Goal: Information Seeking & Learning: Learn about a topic

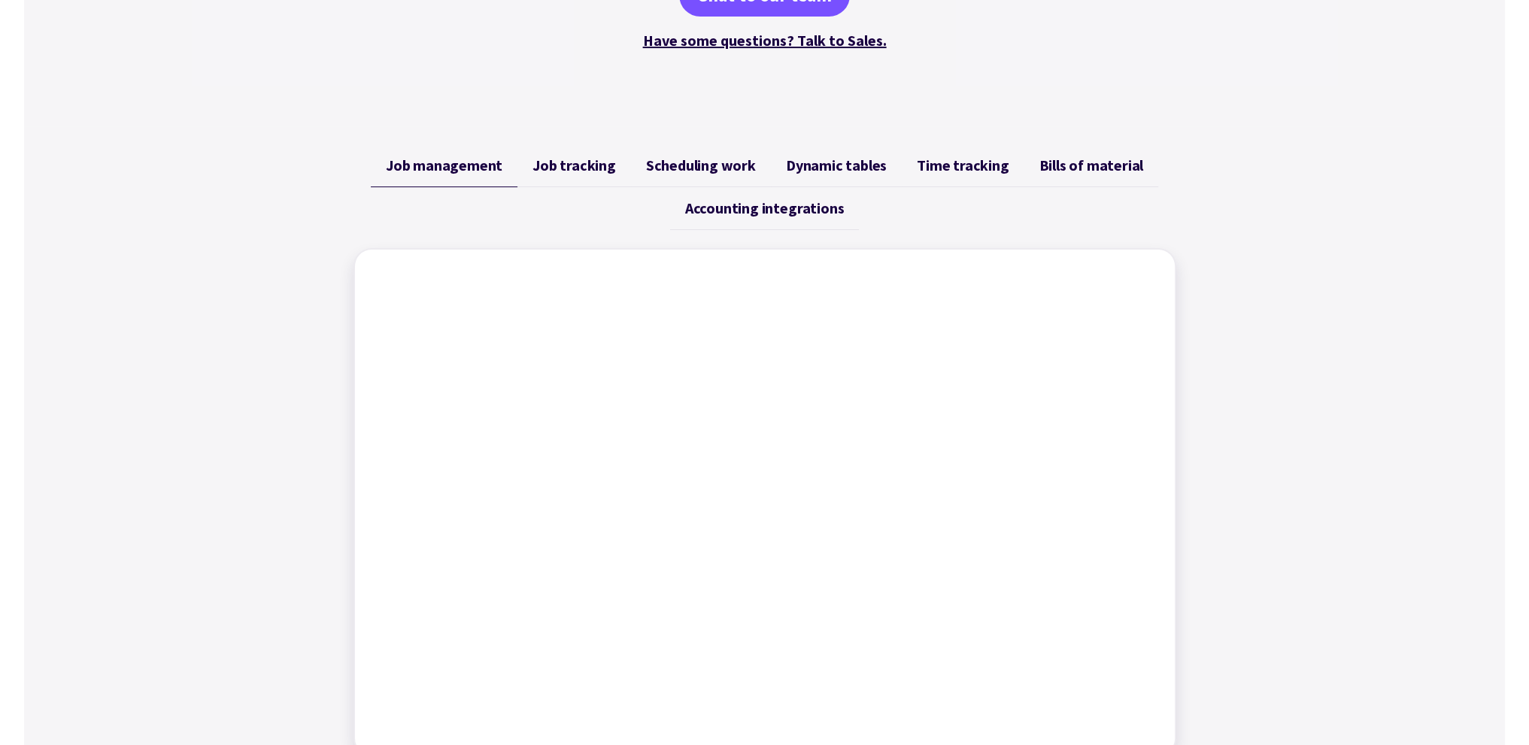
scroll to position [602, 0]
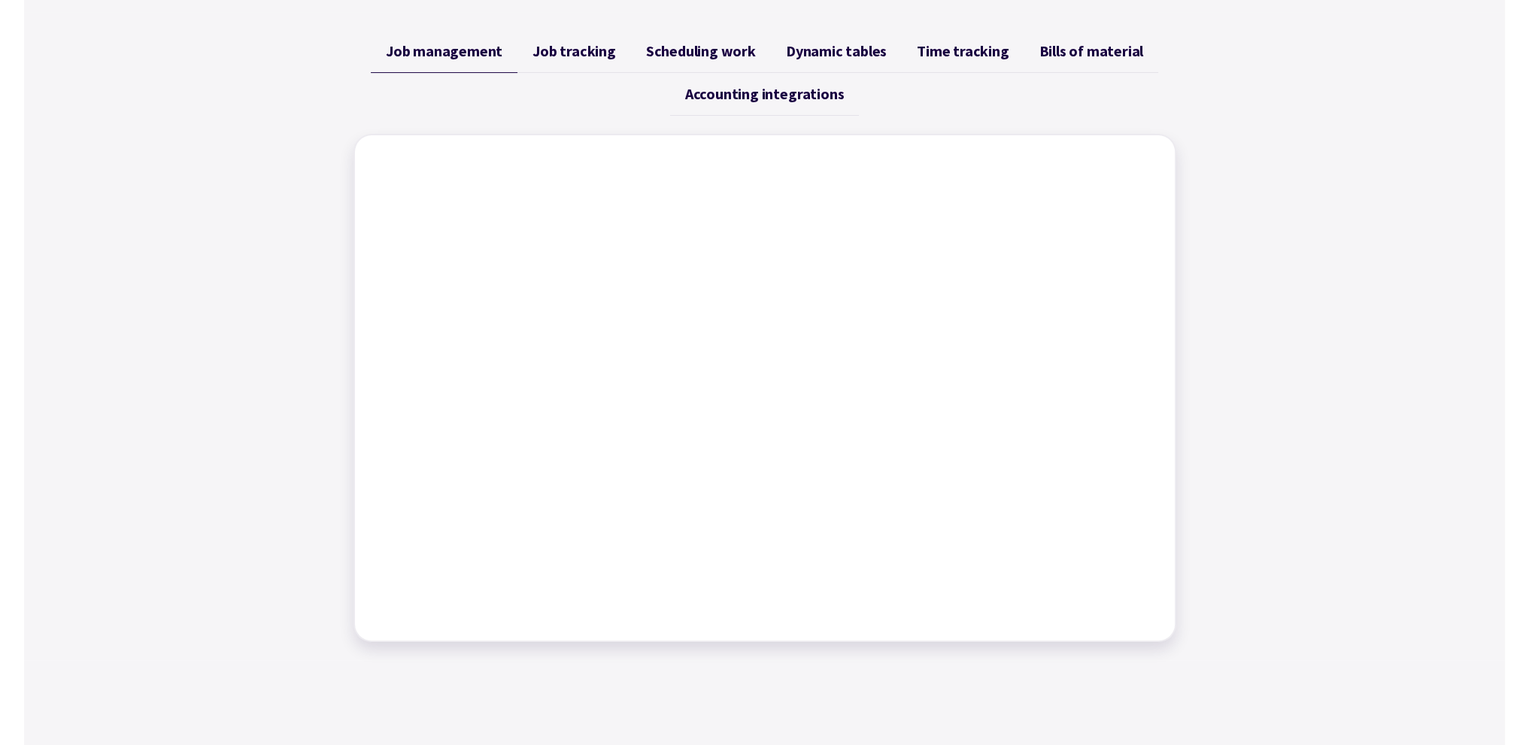
click at [584, 50] on span "Job tracking" at bounding box center [574, 51] width 83 height 18
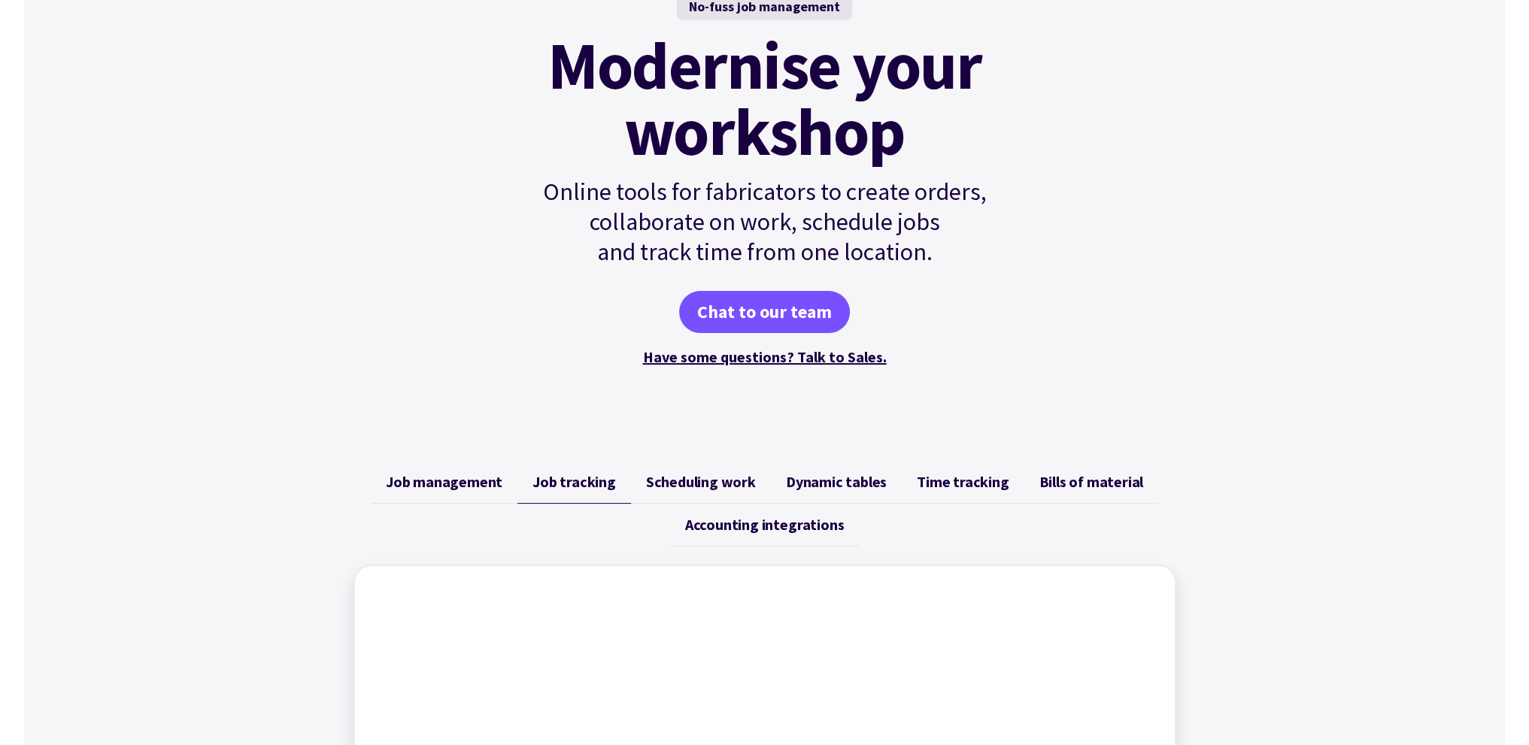
scroll to position [226, 0]
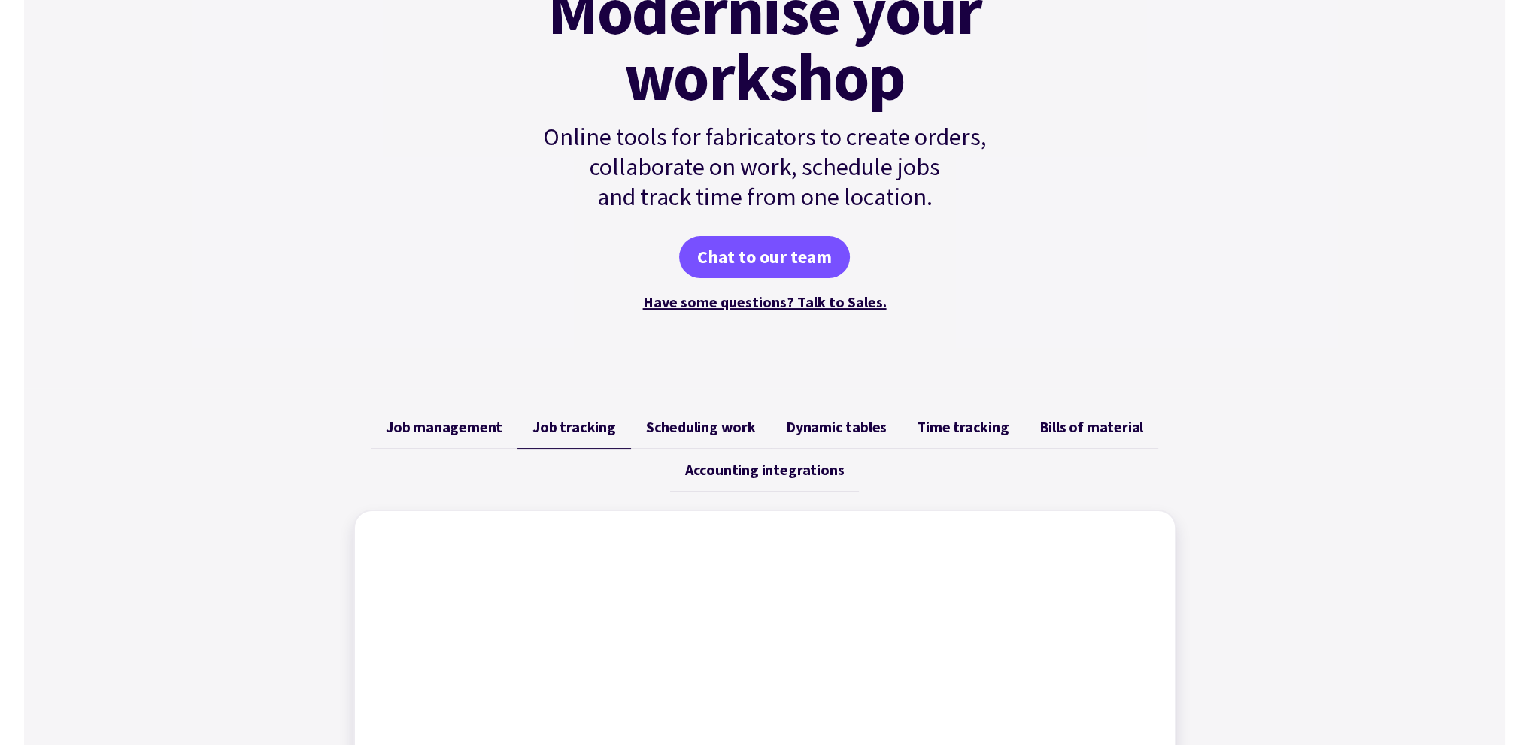
click at [727, 463] on span "Accounting integrations" at bounding box center [764, 470] width 159 height 18
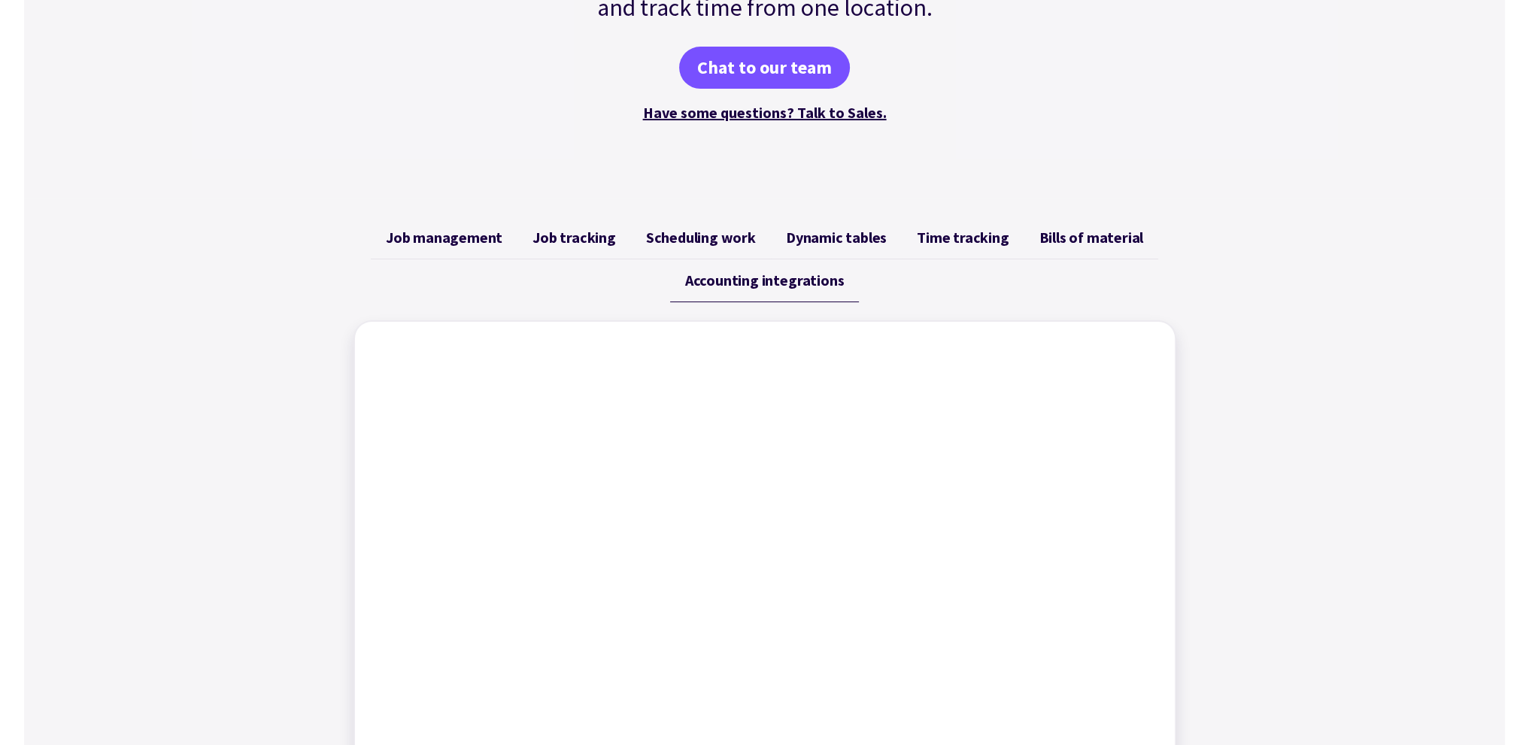
scroll to position [602, 0]
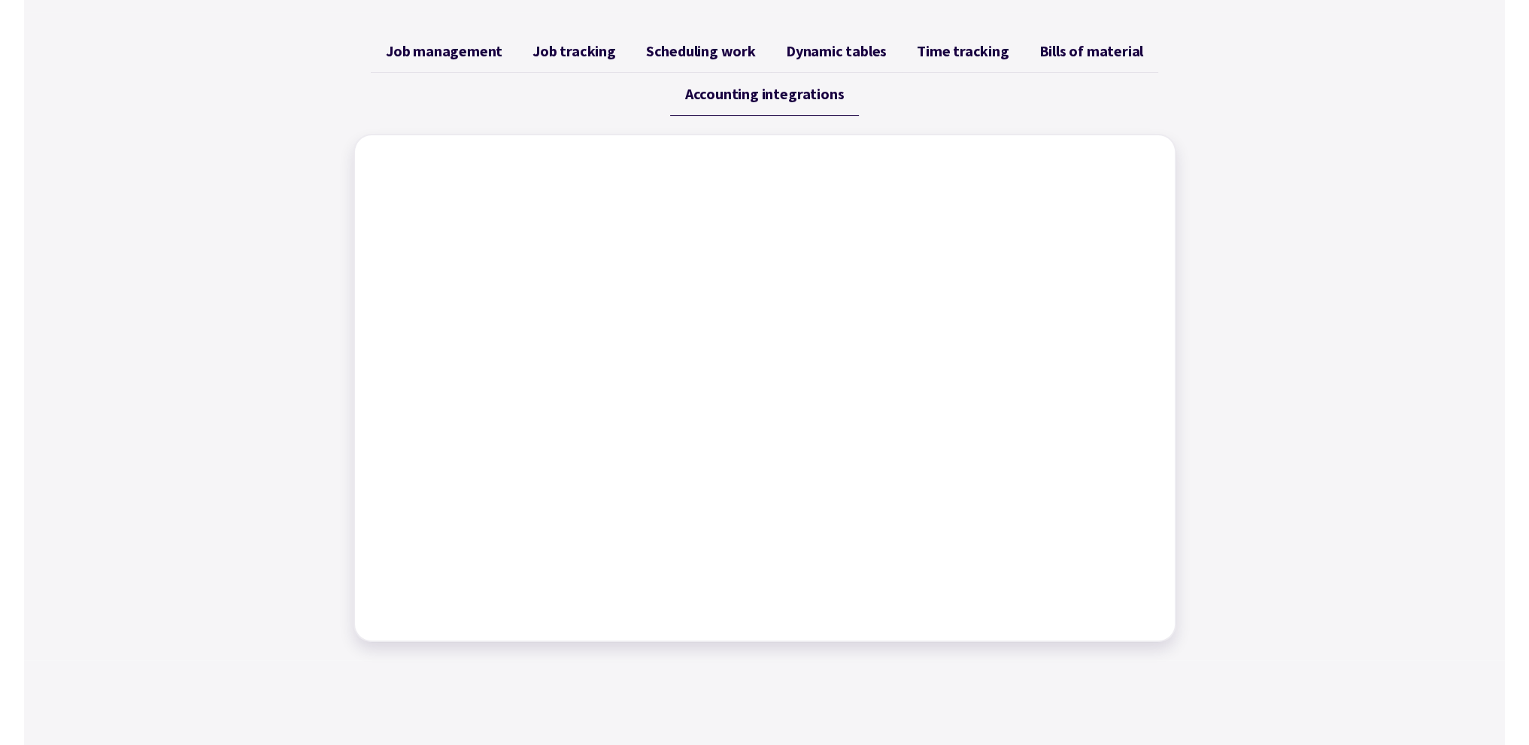
click at [839, 50] on span "Dynamic tables" at bounding box center [836, 51] width 101 height 18
click at [951, 50] on span "Time tracking" at bounding box center [963, 51] width 92 height 18
click at [1084, 56] on span "Bills of material" at bounding box center [1091, 51] width 105 height 18
click at [674, 48] on span "Scheduling work" at bounding box center [701, 51] width 110 height 18
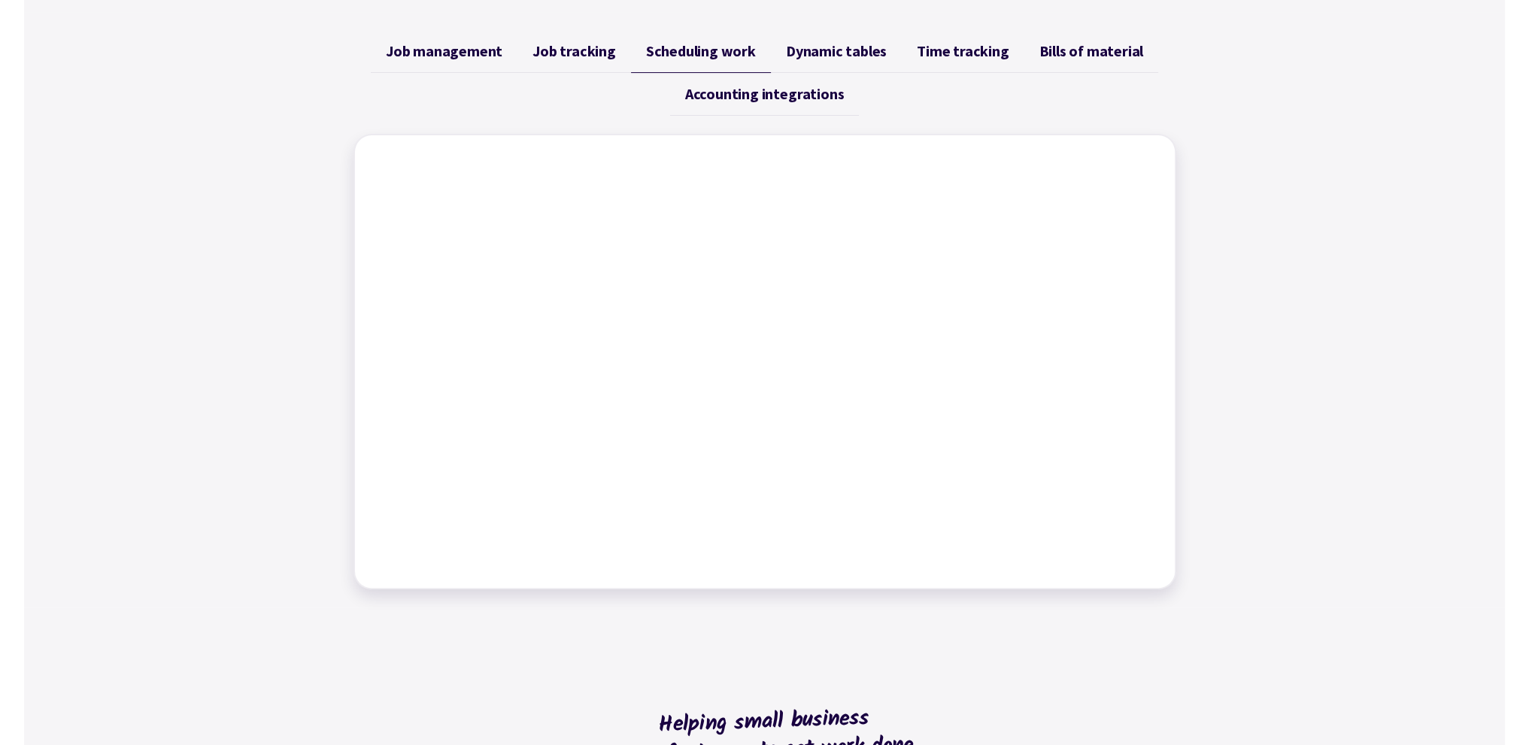
click at [582, 50] on span "Job tracking" at bounding box center [574, 51] width 83 height 18
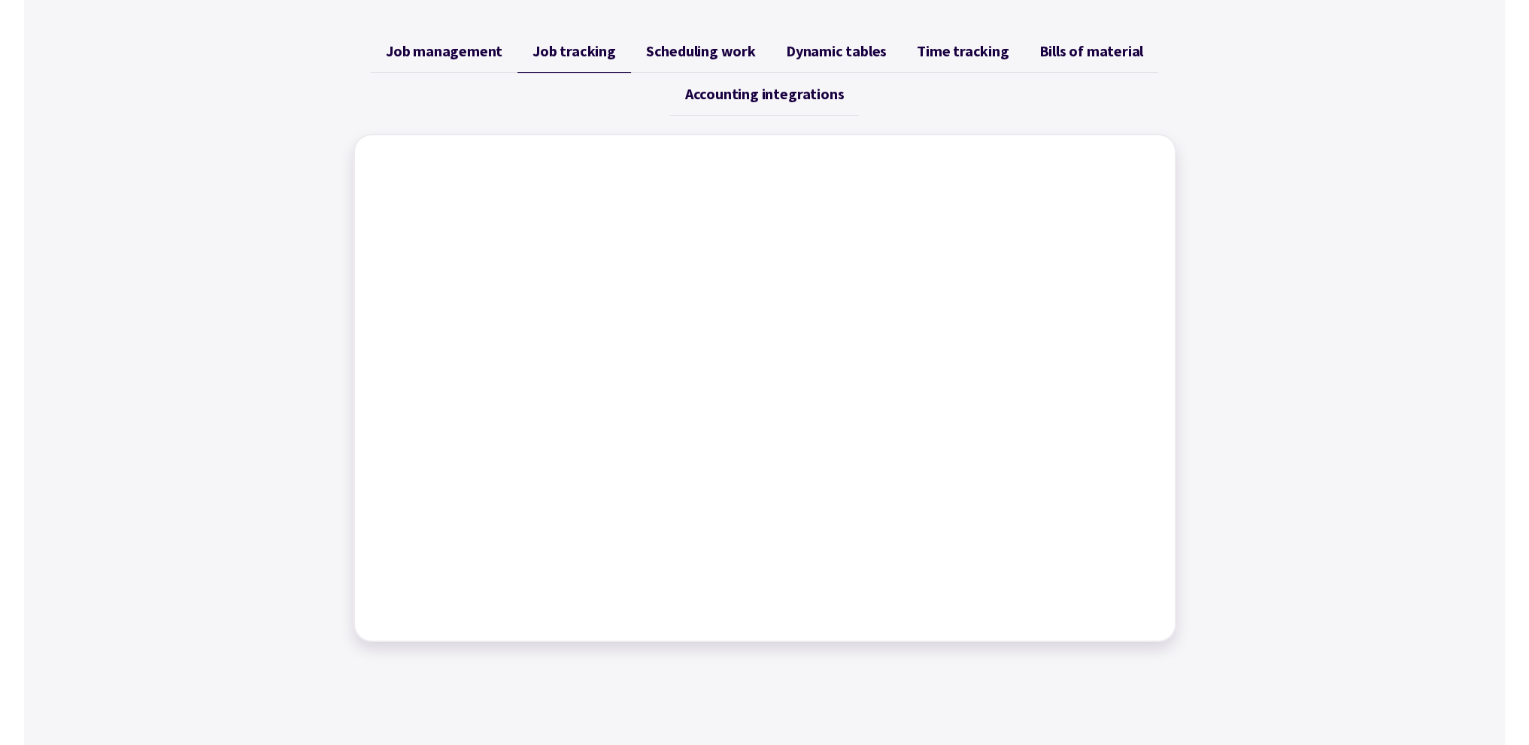
click at [398, 61] on link "Job management" at bounding box center [444, 51] width 147 height 43
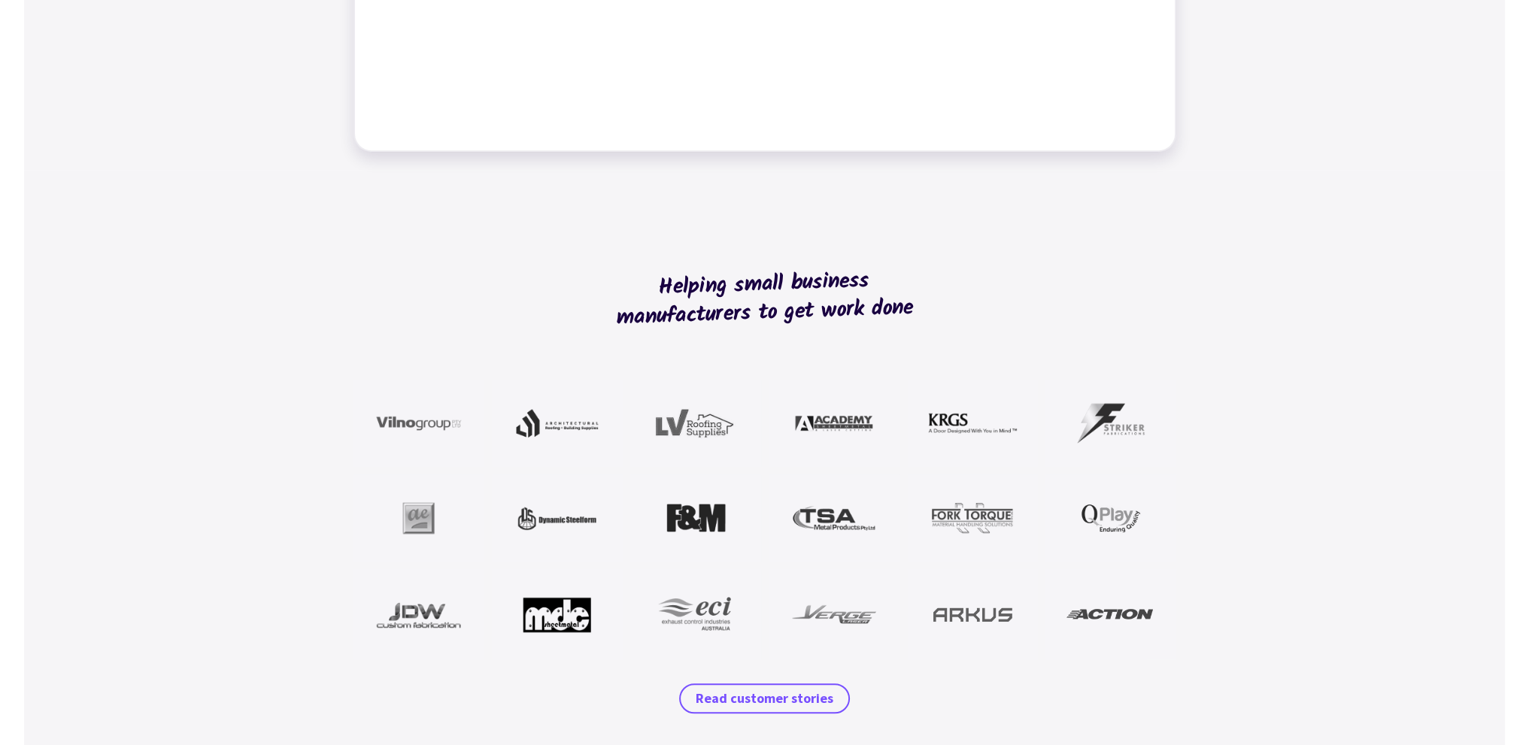
scroll to position [1203, 0]
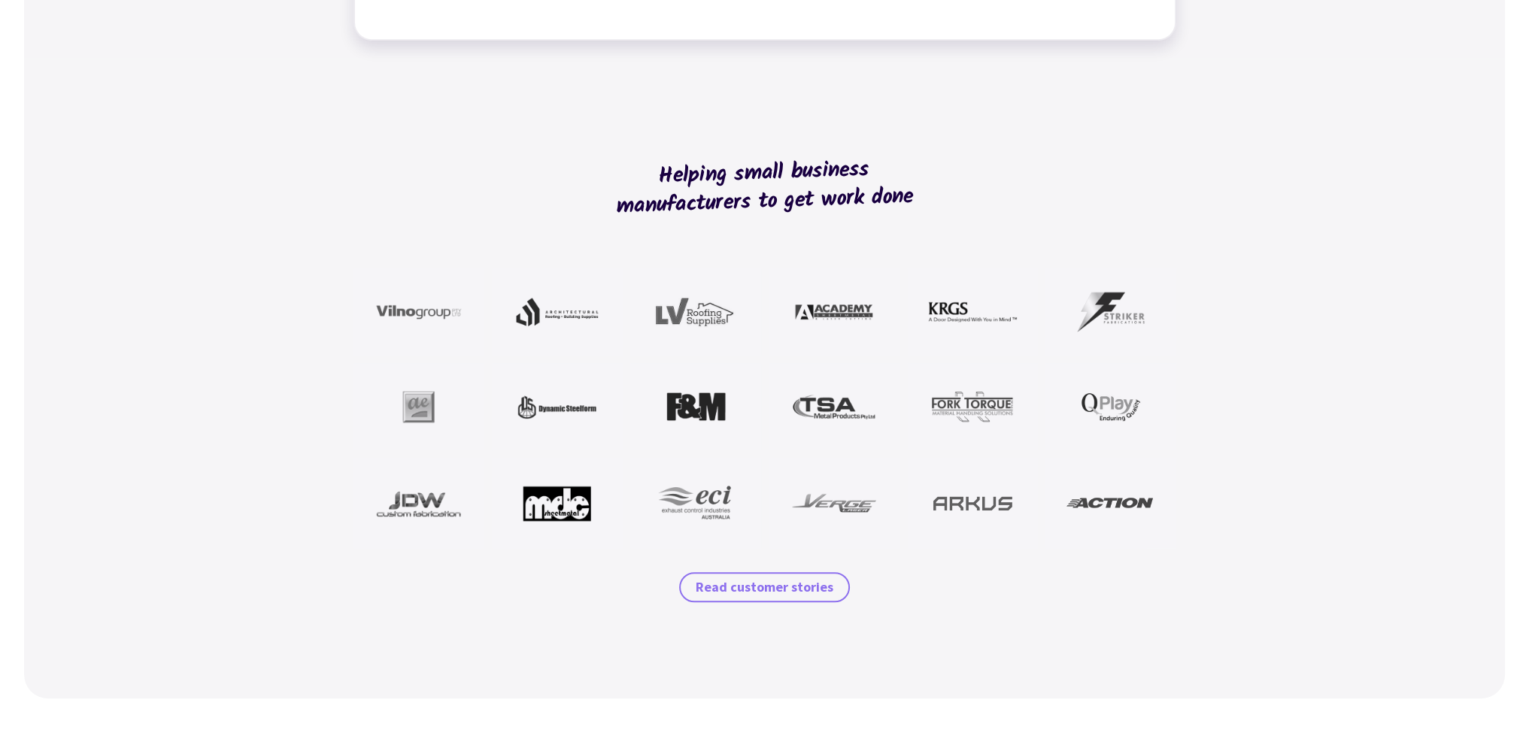
click at [783, 597] on link "Read customer stories" at bounding box center [764, 587] width 171 height 30
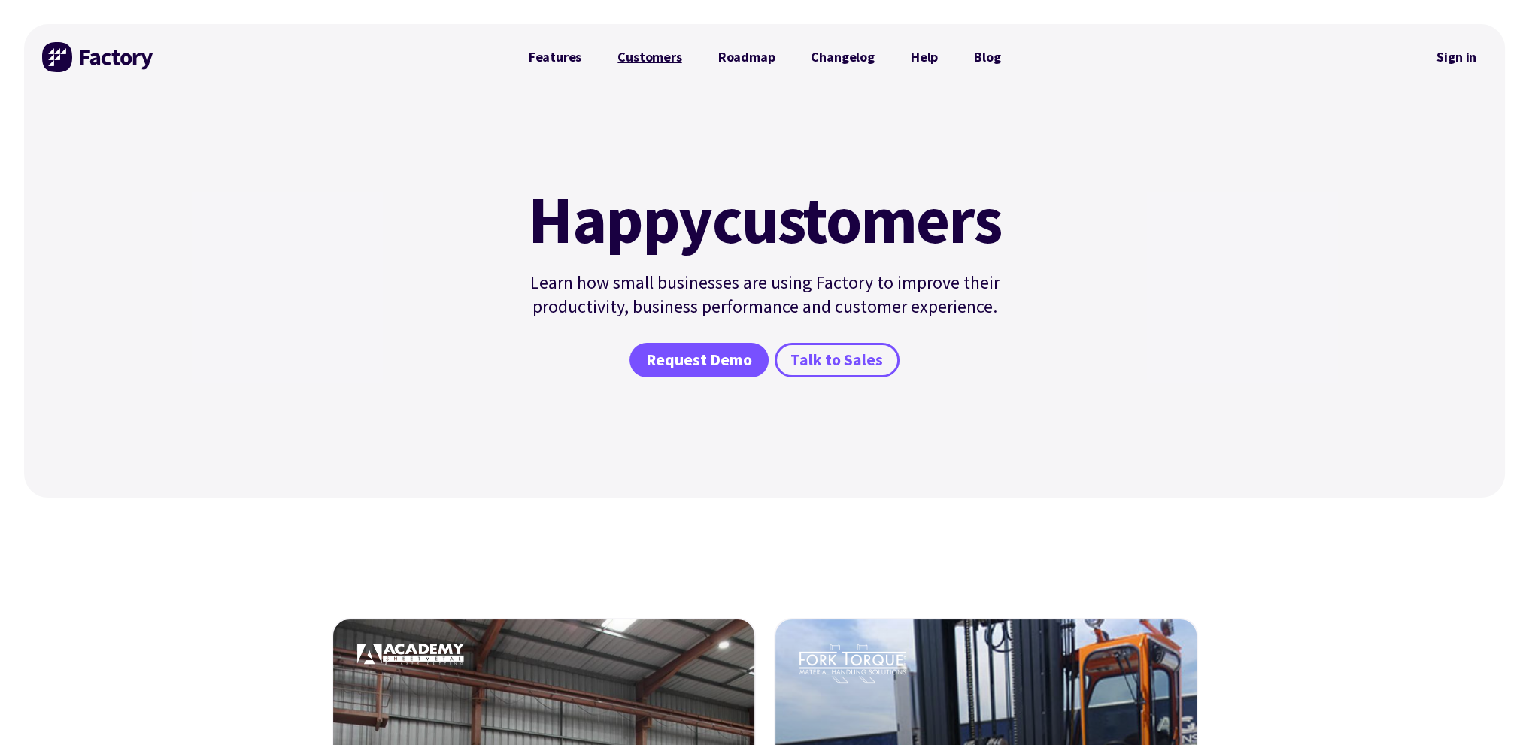
click at [648, 53] on link "Customers" at bounding box center [649, 57] width 100 height 30
click at [569, 59] on link "Features" at bounding box center [556, 57] width 90 height 30
